Goal: Task Accomplishment & Management: Manage account settings

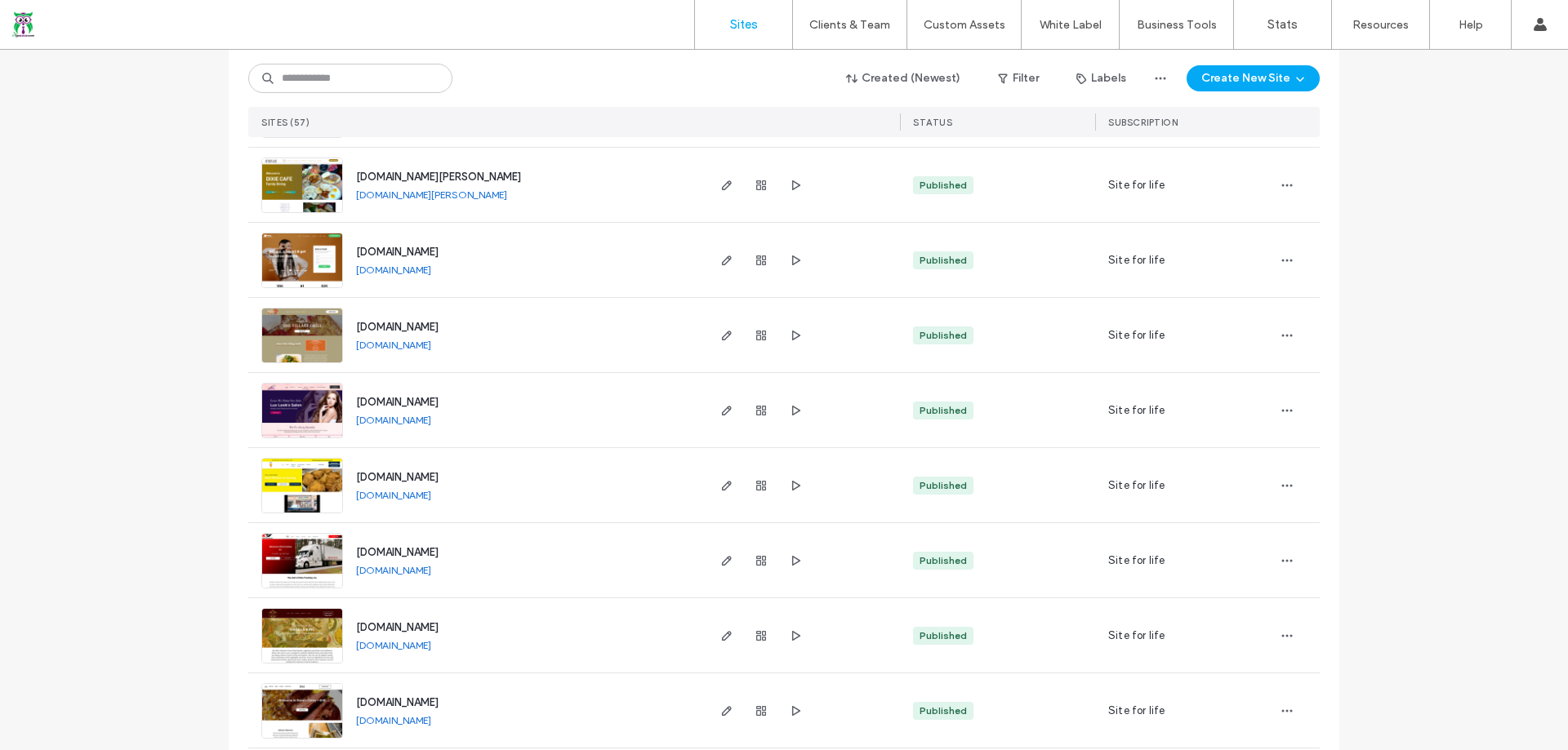
scroll to position [2321, 0]
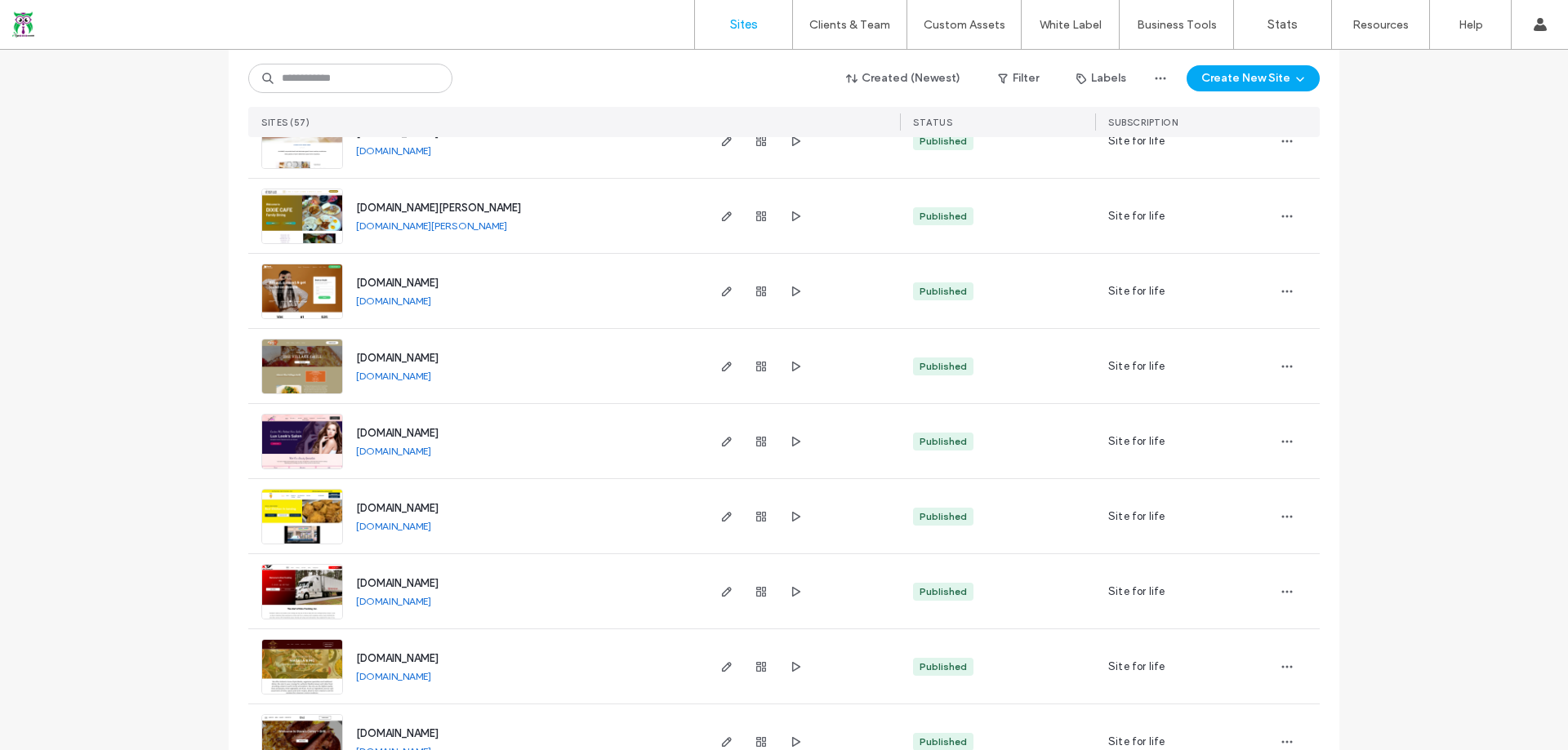
click at [379, 282] on span "[DOMAIN_NAME]" at bounding box center [397, 282] width 82 height 12
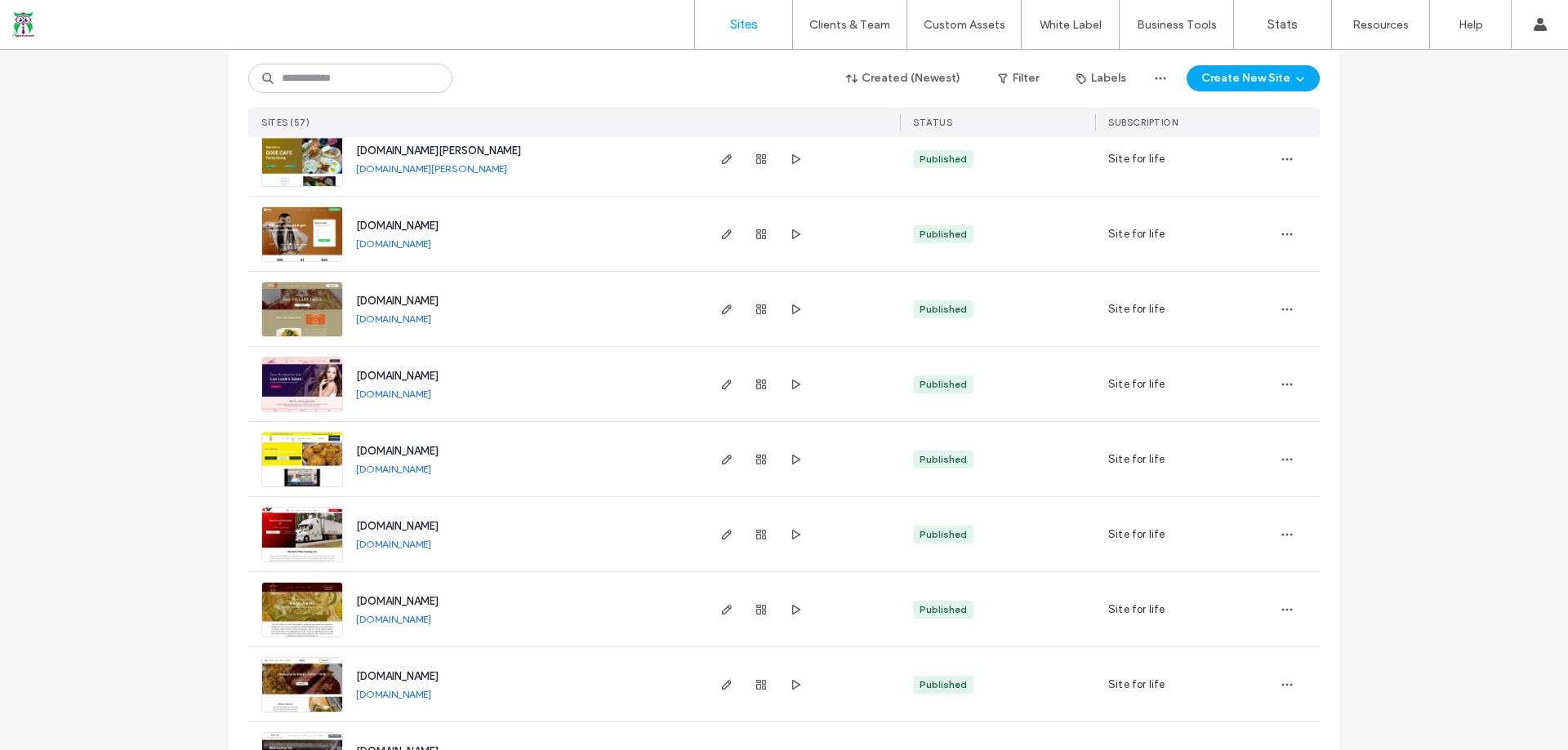
scroll to position [2281, 0]
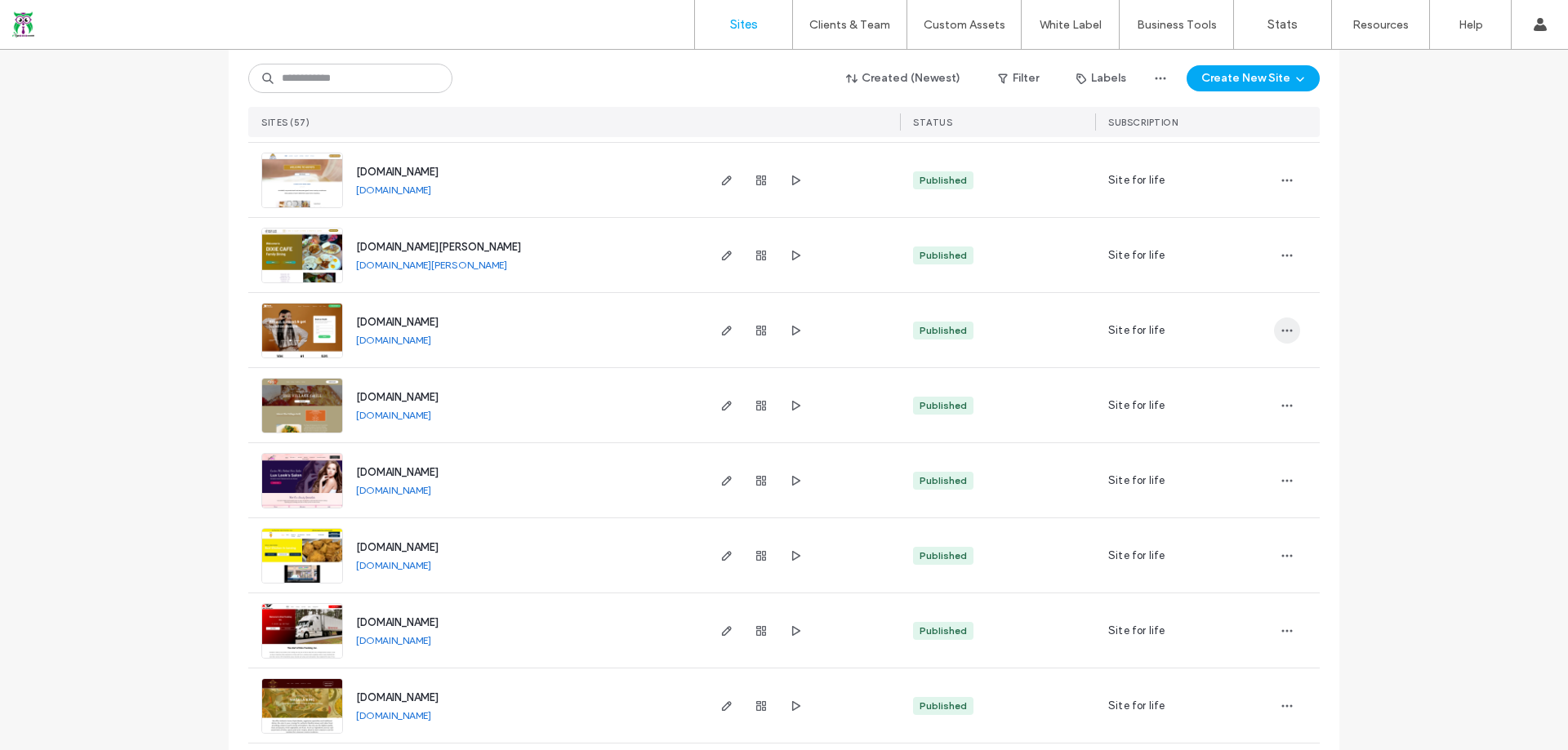
click at [1289, 330] on span "button" at bounding box center [1287, 330] width 26 height 26
click at [1250, 431] on div "Reset Site" at bounding box center [1221, 435] width 145 height 31
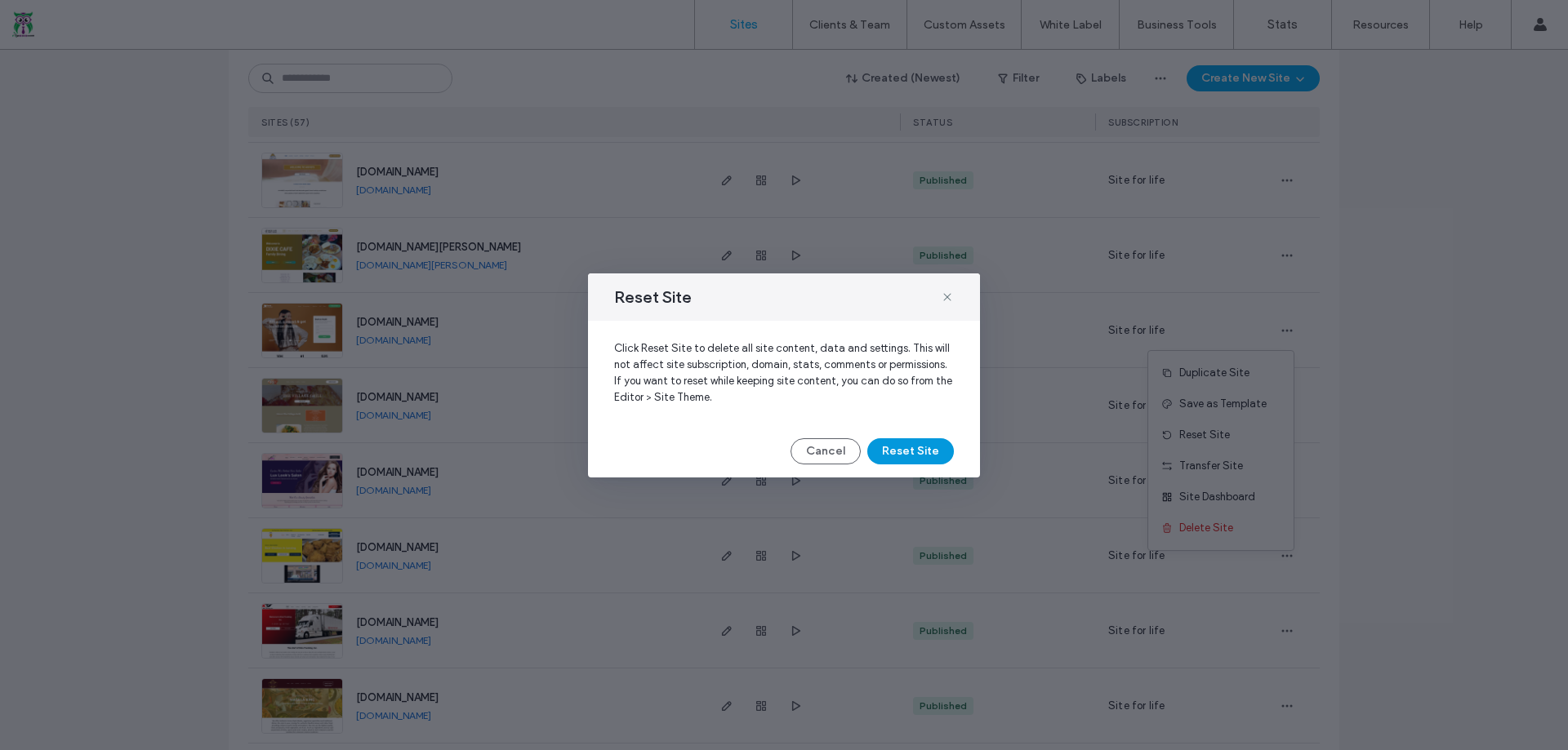
click at [905, 448] on button "Reset Site" at bounding box center [910, 451] width 86 height 26
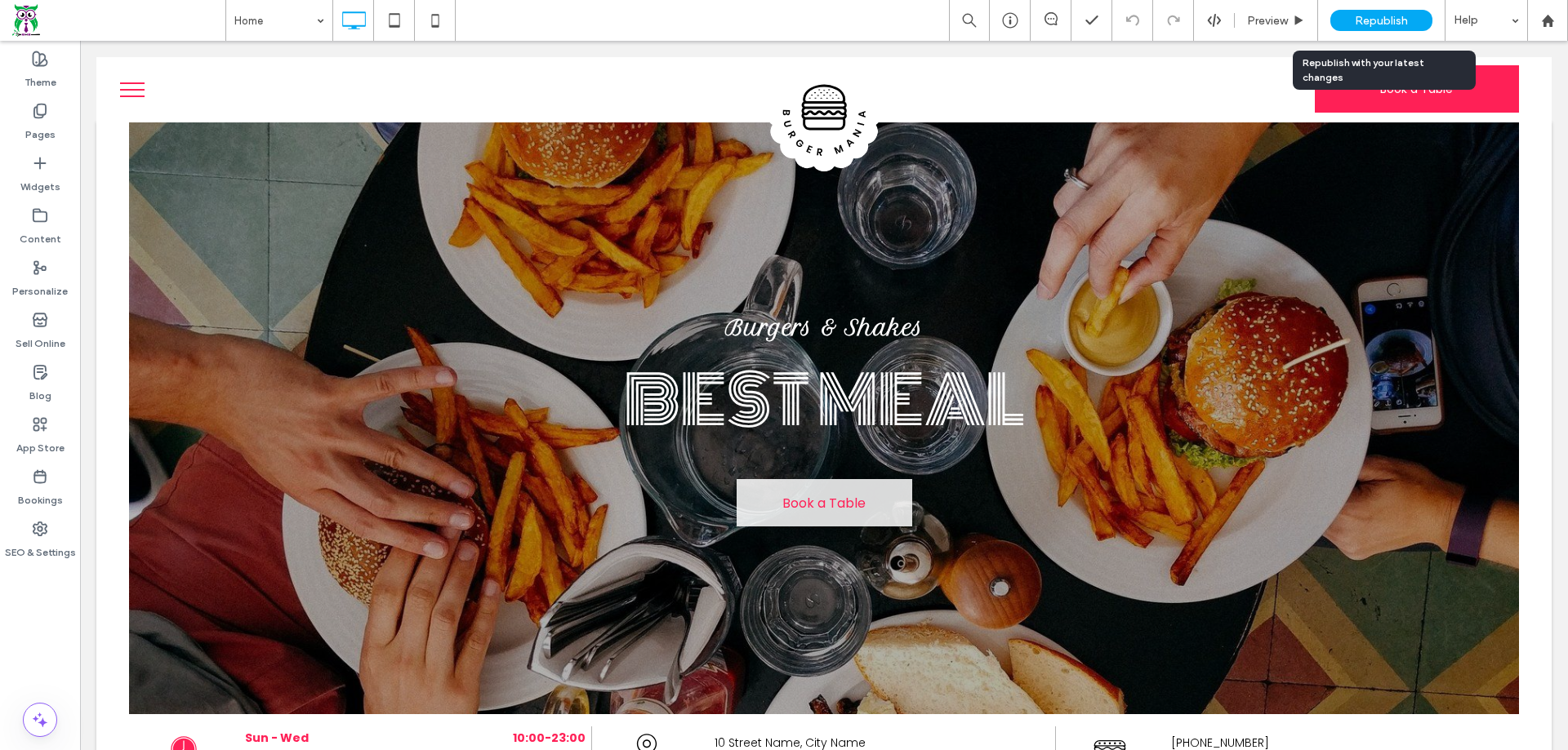
click at [1368, 20] on span "Republish" at bounding box center [1381, 21] width 53 height 14
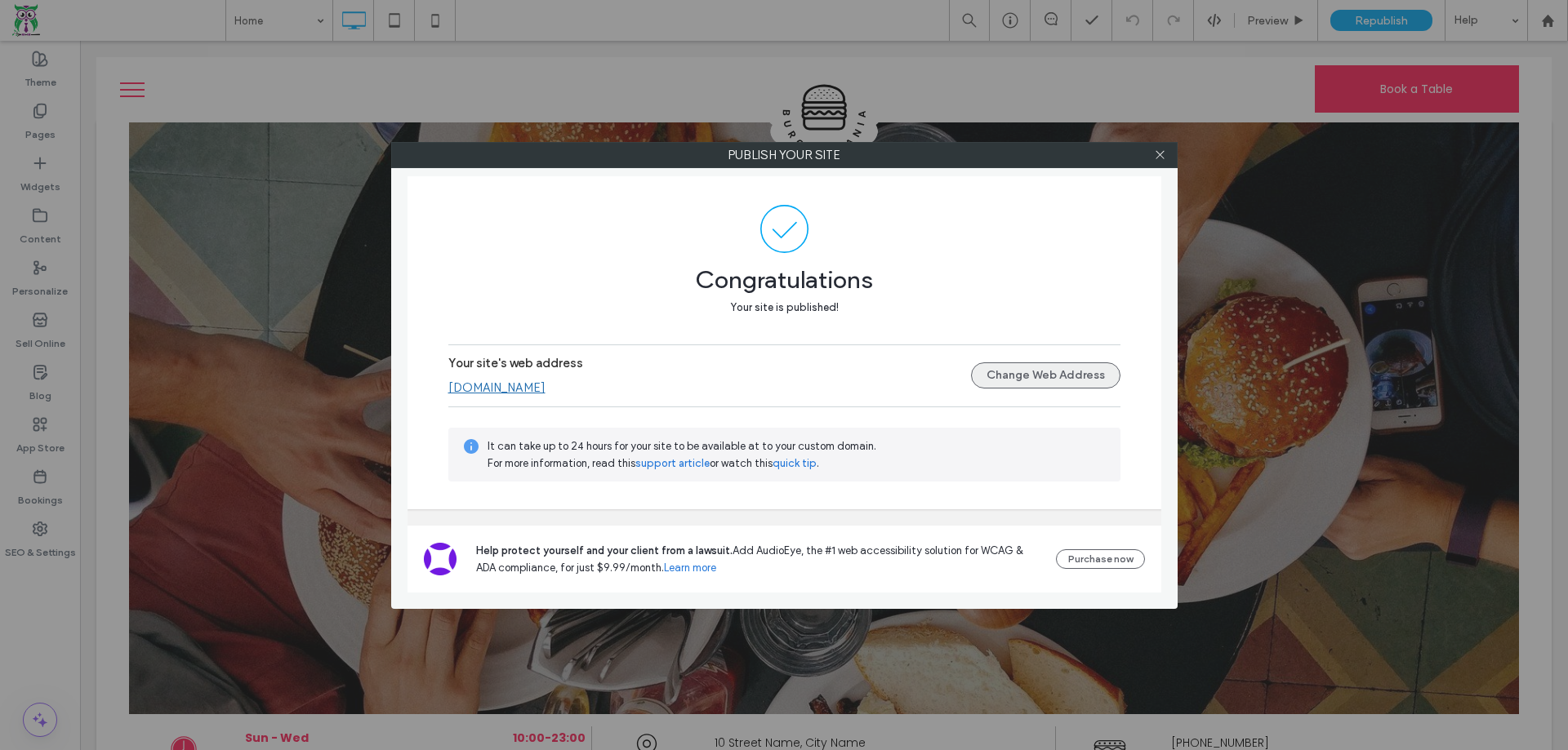
click at [1071, 383] on button "Change Web Address" at bounding box center [1045, 375] width 149 height 26
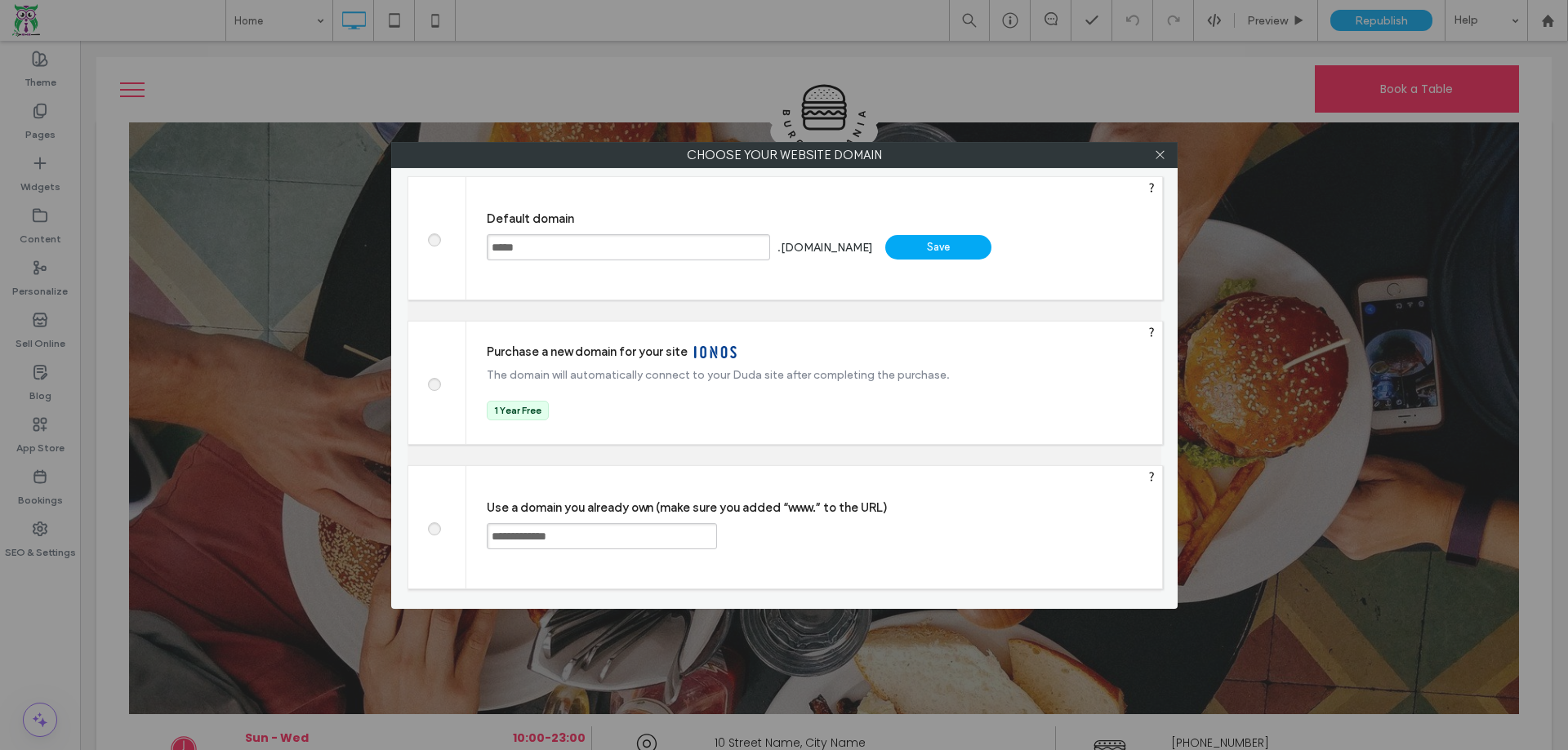
drag, startPoint x: 613, startPoint y: 255, endPoint x: 363, endPoint y: 260, distance: 250.0
click at [363, 260] on div "Choose your website domain Choose your website domain Default domain ***** .miw…" at bounding box center [784, 375] width 1568 height 750
type input "****"
click at [936, 253] on div "Save" at bounding box center [938, 247] width 106 height 25
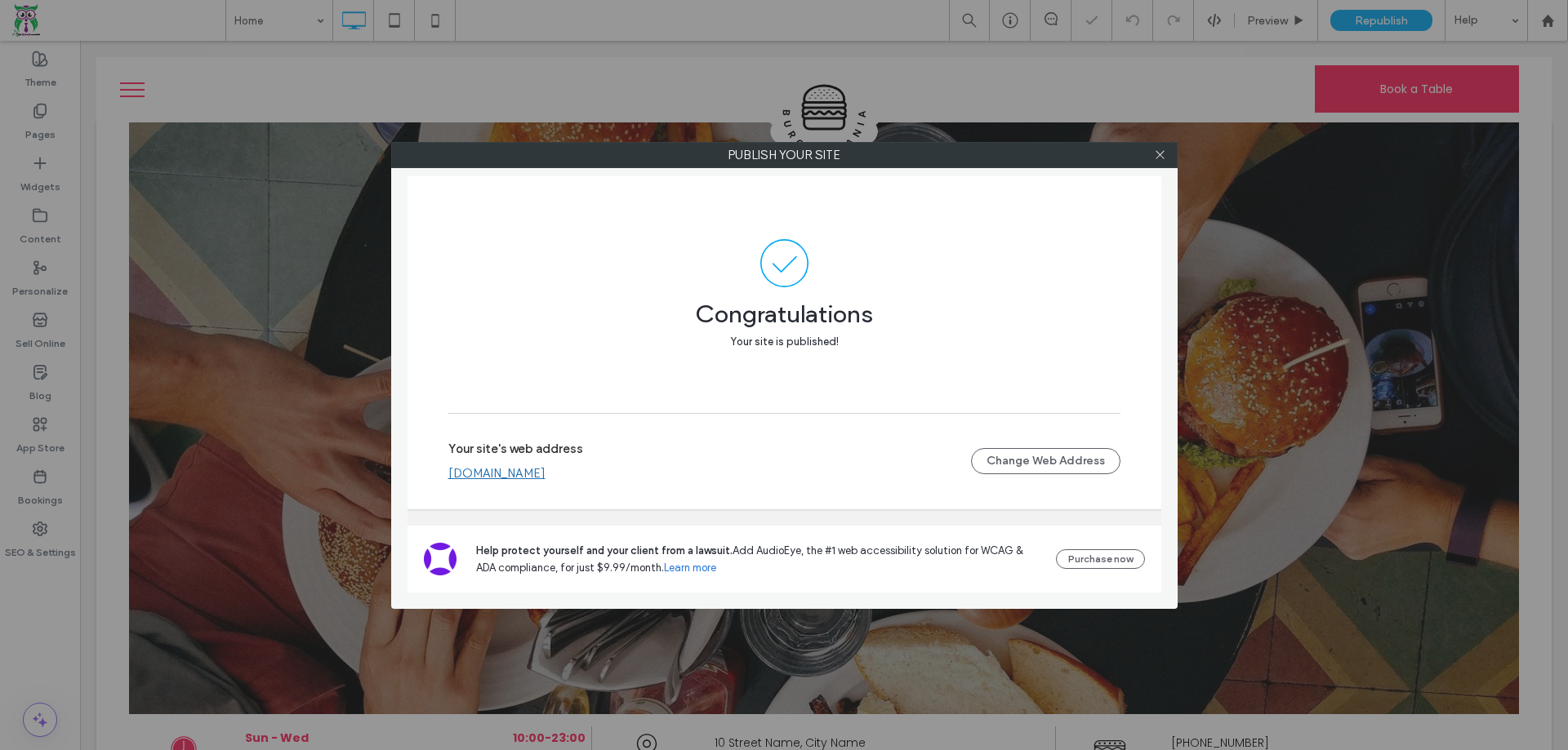
click at [543, 475] on link "chic.miwebbuilder.com" at bounding box center [496, 473] width 97 height 15
click at [1154, 149] on icon at bounding box center [1160, 155] width 12 height 12
